Goal: Task Accomplishment & Management: Manage account settings

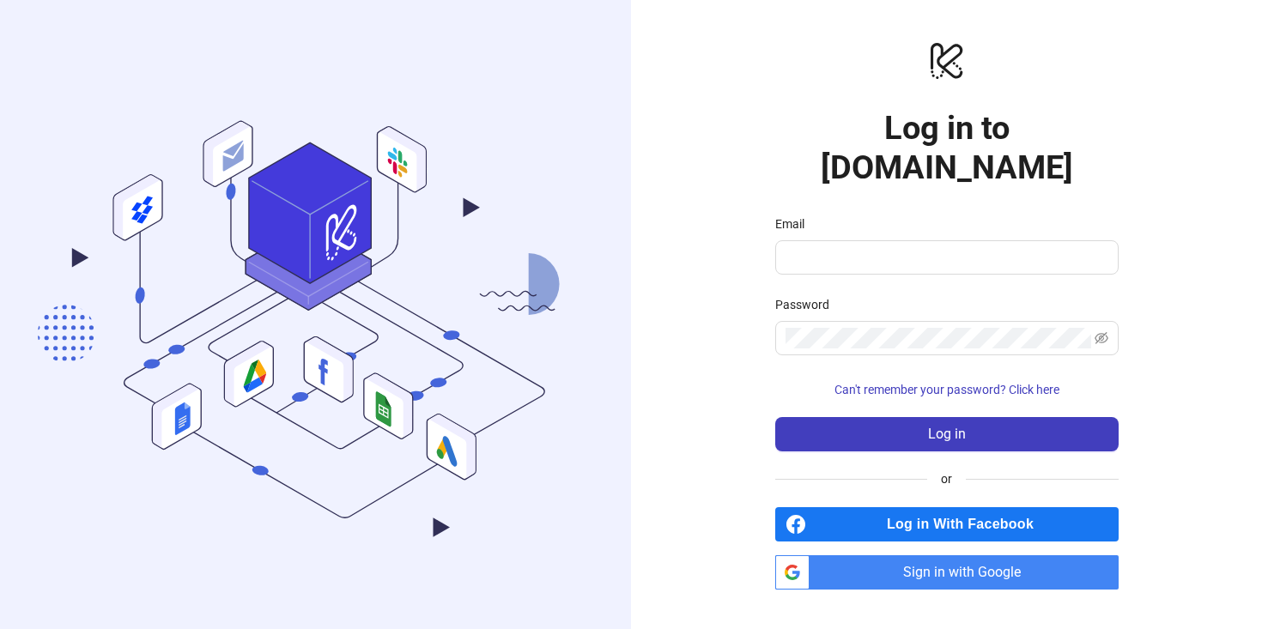
click at [705, 47] on div "logo/logo-mobile Log in to [DOMAIN_NAME] Email Password Can't remember your pas…" at bounding box center [946, 314] width 631 height 629
click at [859, 556] on span "Sign in with Google" at bounding box center [968, 573] width 302 height 34
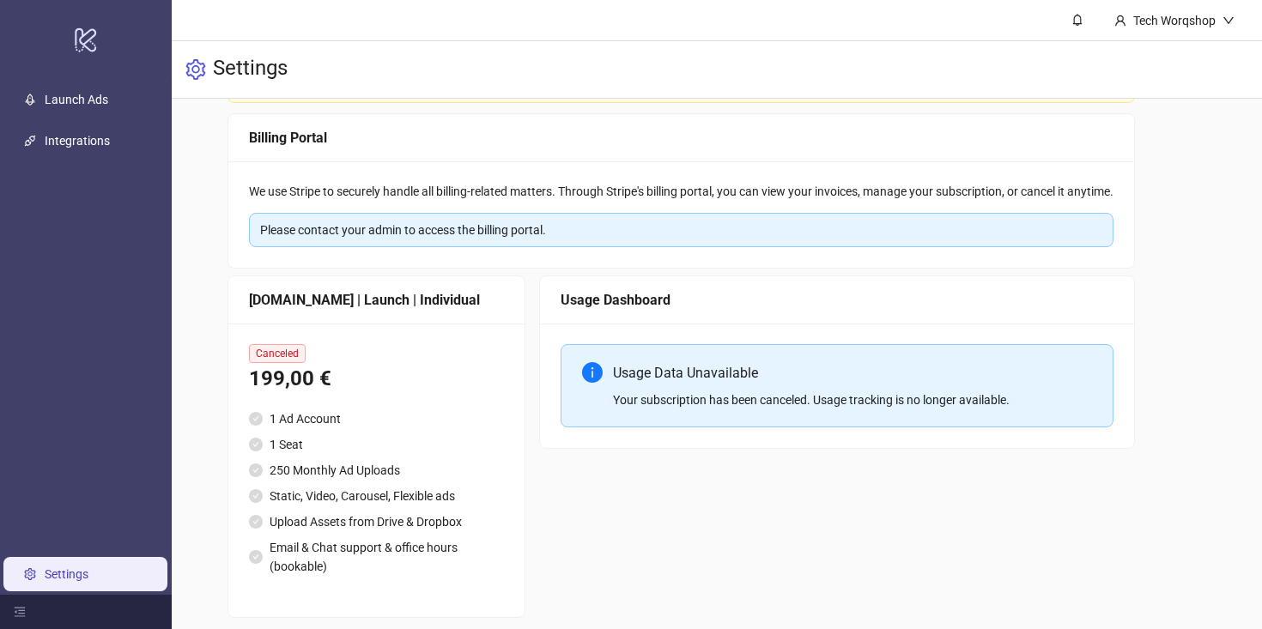
scroll to position [186, 0]
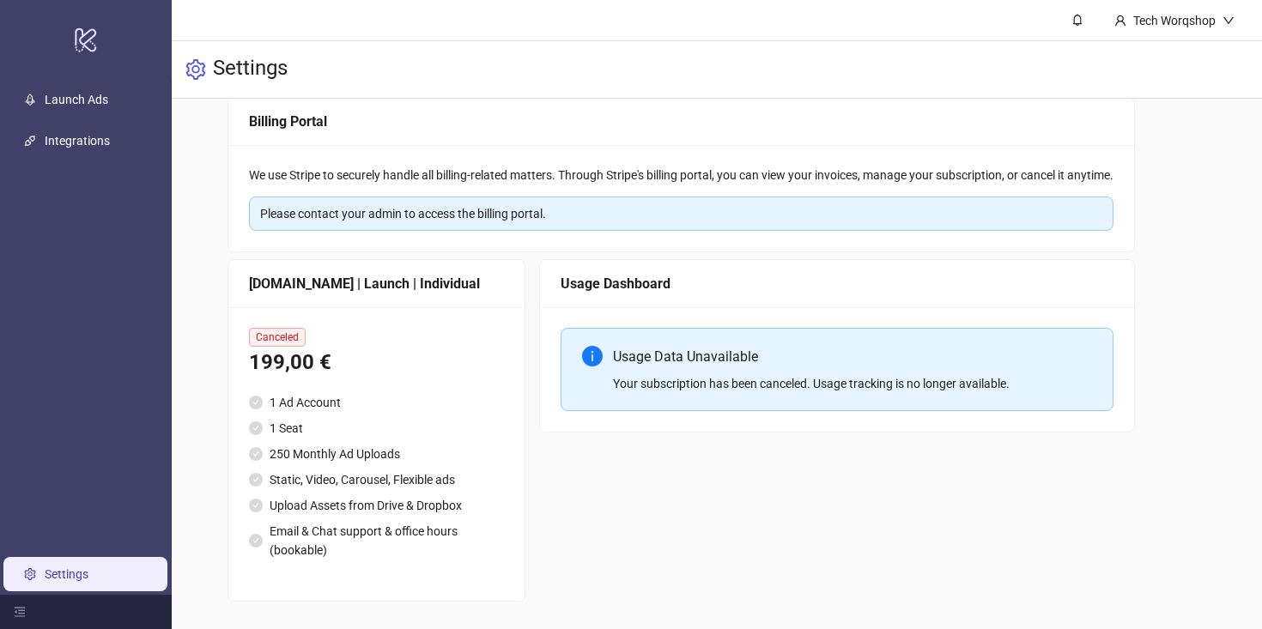
click at [719, 463] on div "Usage Dashboard Usage Data Unavailable Your subscription has been canceled. Usa…" at bounding box center [837, 430] width 596 height 343
click at [88, 577] on link "Settings" at bounding box center [67, 575] width 44 height 14
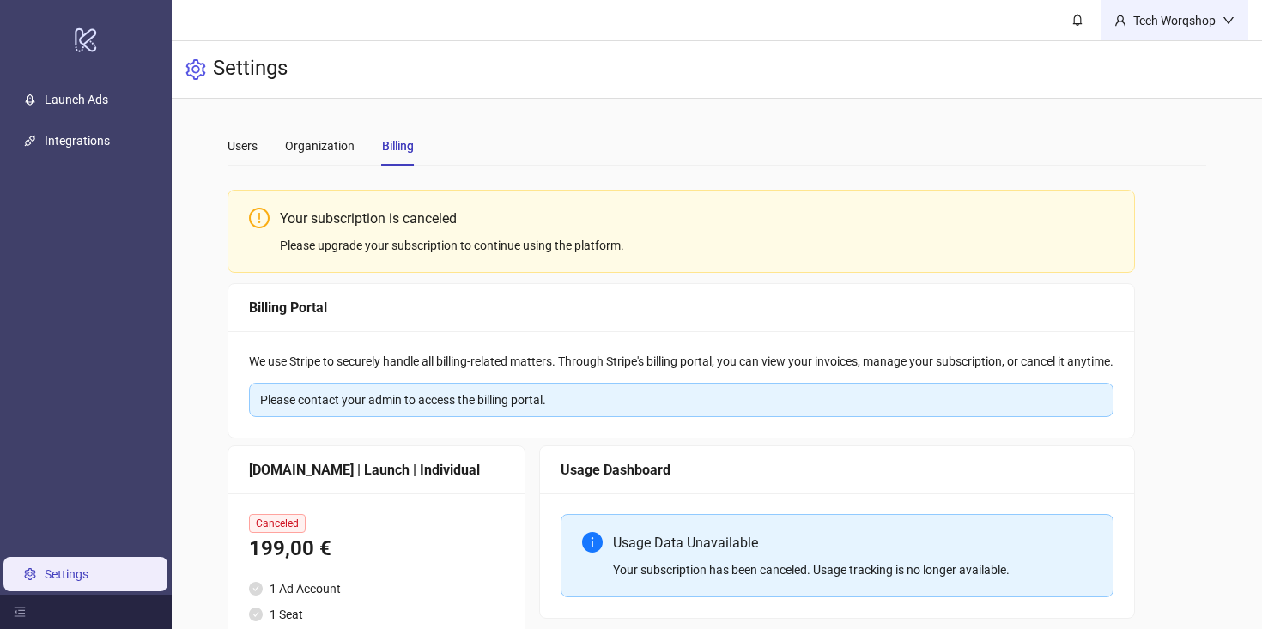
click at [1228, 17] on icon "down" at bounding box center [1229, 21] width 12 height 12
click at [307, 152] on div "Organization" at bounding box center [320, 146] width 70 height 19
click at [252, 148] on div "Users" at bounding box center [243, 146] width 30 height 19
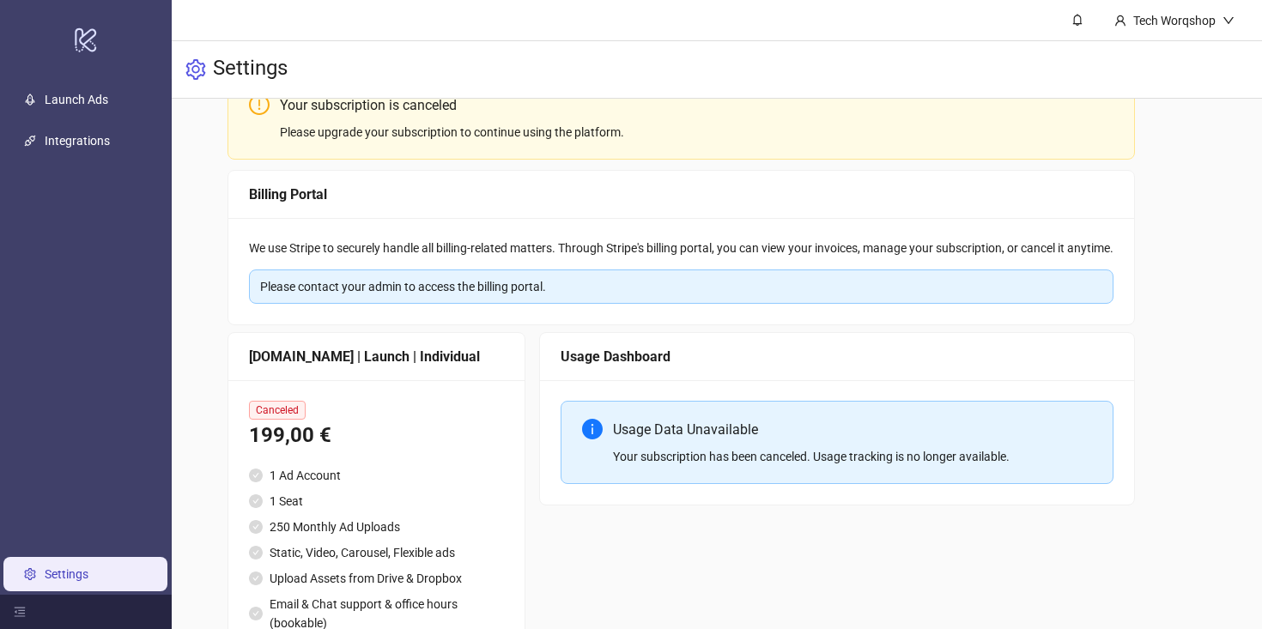
scroll to position [186, 0]
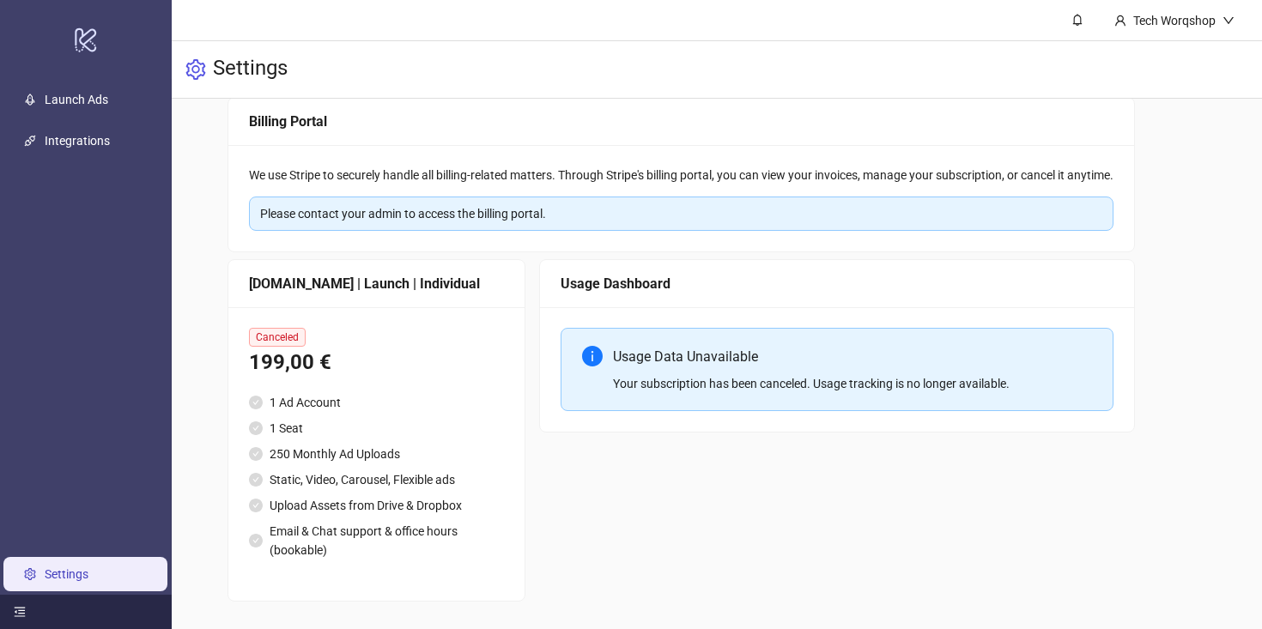
click at [23, 604] on div at bounding box center [86, 612] width 172 height 34
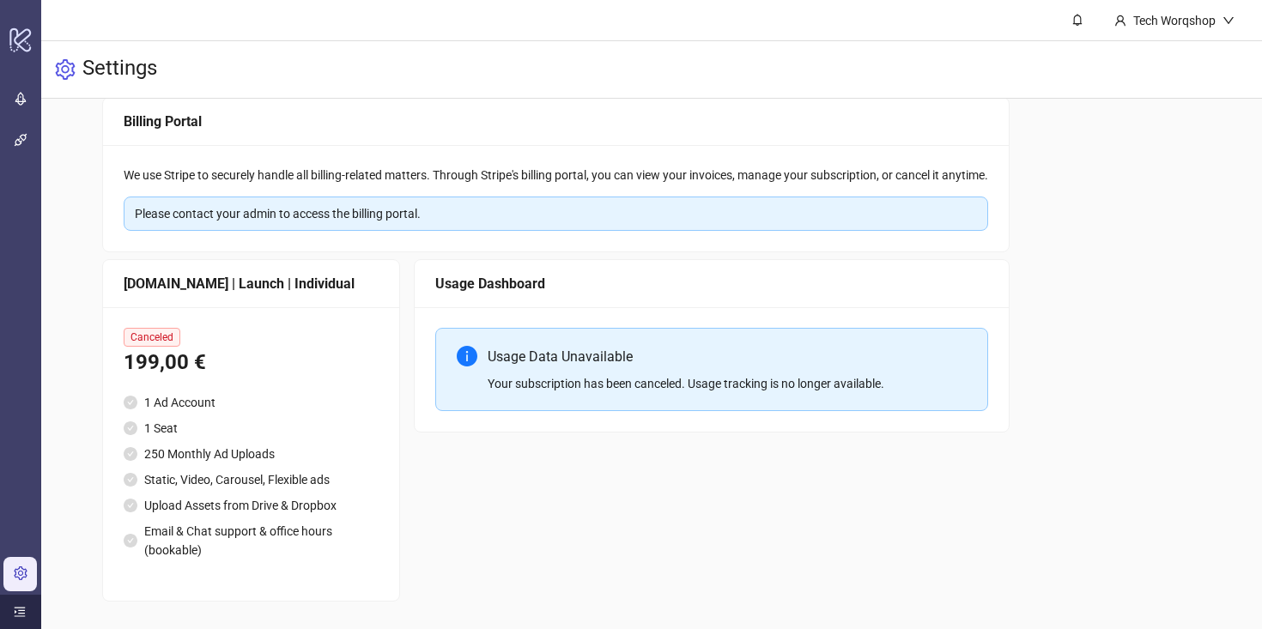
click at [21, 606] on icon "menu-unfold" at bounding box center [20, 612] width 12 height 12
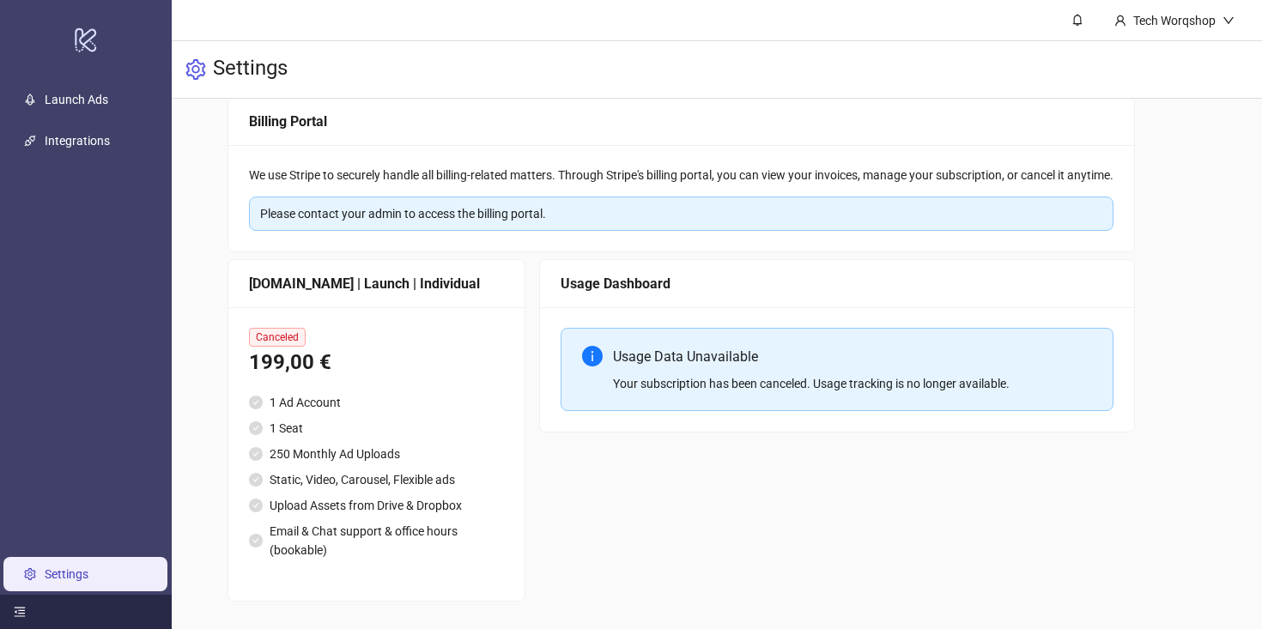
click at [541, 216] on div "Please contact your admin to access the billing portal." at bounding box center [681, 213] width 842 height 19
click at [532, 216] on div "Please contact your admin to access the billing portal." at bounding box center [681, 213] width 842 height 19
drag, startPoint x: 479, startPoint y: 214, endPoint x: 546, endPoint y: 212, distance: 67.0
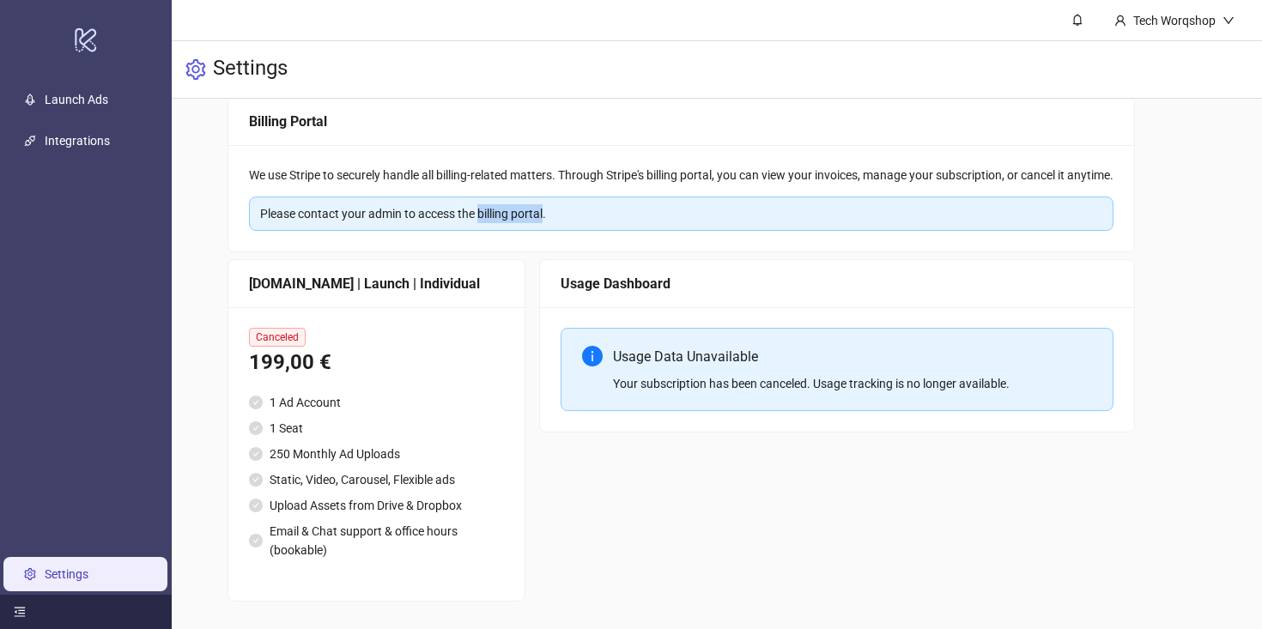
click at [545, 212] on div "Please contact your admin to access the billing portal." at bounding box center [681, 213] width 842 height 19
copy div "billing portal"
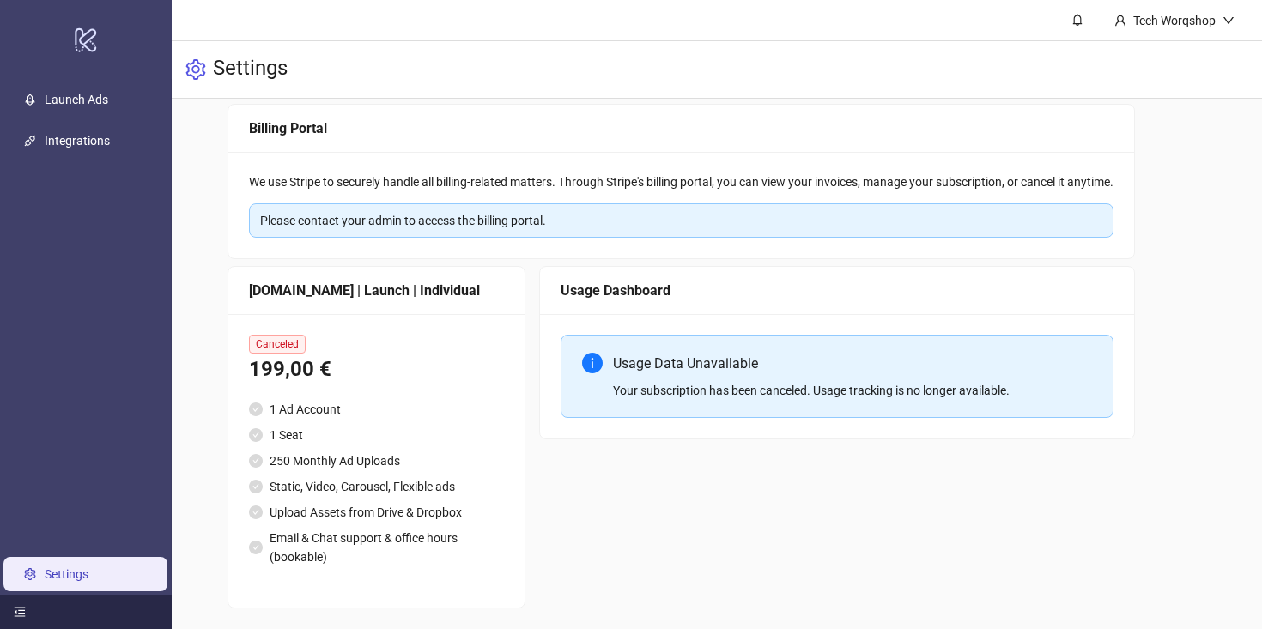
click at [258, 62] on h3 "Settings" at bounding box center [250, 69] width 75 height 29
click at [195, 82] on div at bounding box center [195, 69] width 21 height 57
drag, startPoint x: 95, startPoint y: 100, endPoint x: 128, endPoint y: 123, distance: 39.5
click at [96, 100] on link "Launch Ads" at bounding box center [77, 100] width 64 height 14
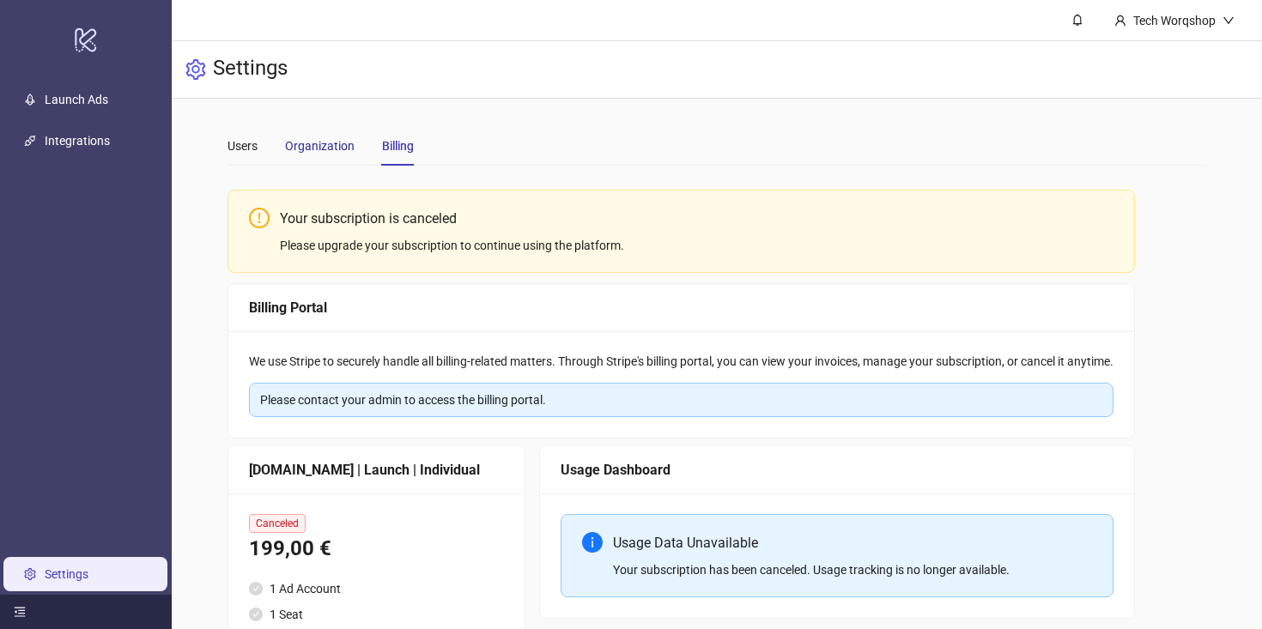
click at [321, 140] on div "Organization" at bounding box center [320, 146] width 70 height 19
click at [229, 137] on div "Users" at bounding box center [243, 146] width 30 height 19
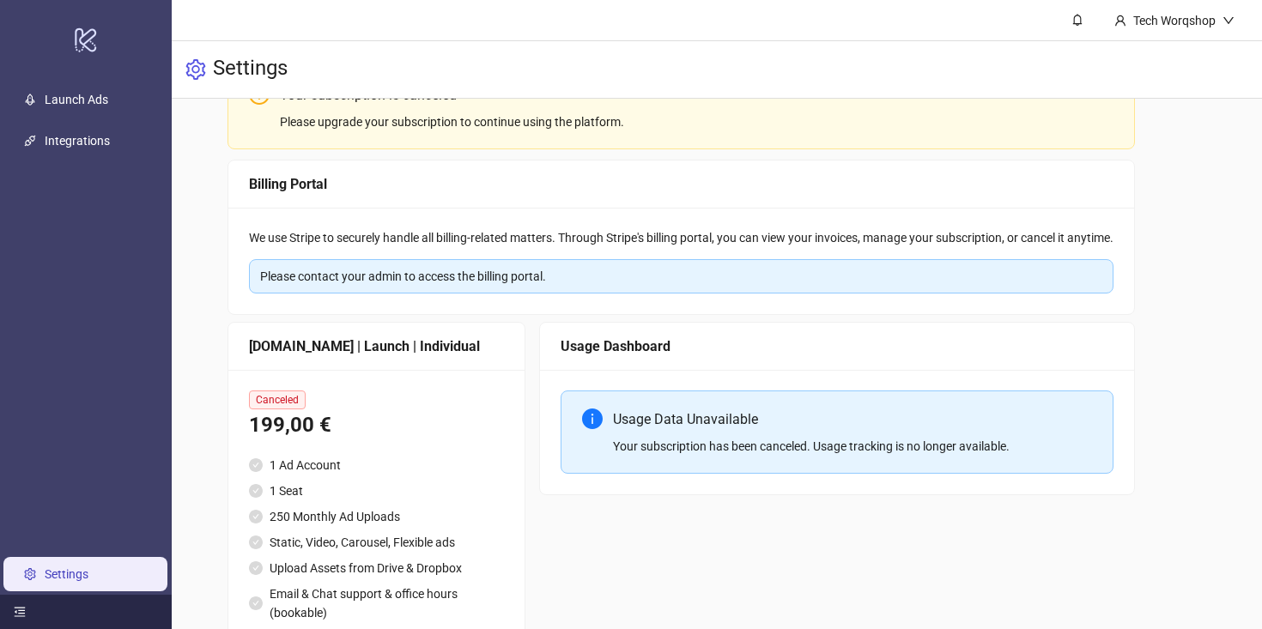
scroll to position [186, 0]
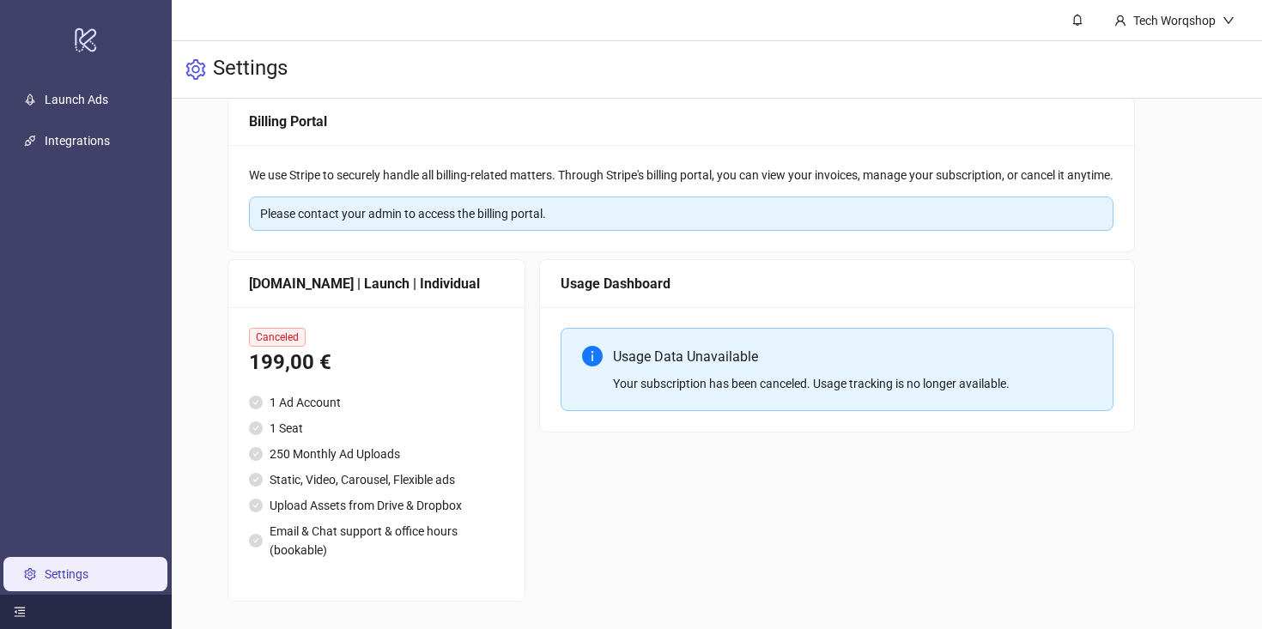
click at [358, 347] on div "199,00 €" at bounding box center [376, 363] width 255 height 33
